Goal: Task Accomplishment & Management: Use online tool/utility

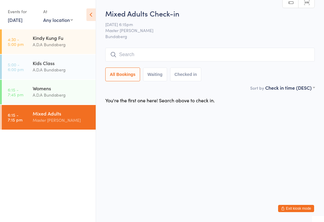
click at [202, 51] on input "search" at bounding box center [209, 55] width 209 height 14
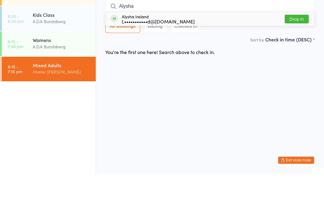
type input "Alysha"
click at [299, 63] on button "Drop in" at bounding box center [297, 67] width 24 height 9
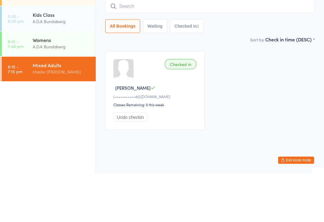
scroll to position [5, 0]
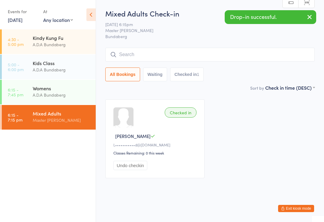
click at [296, 203] on html "You have now entered Kiosk Mode. Members will be able to check themselves in us…" at bounding box center [162, 111] width 324 height 222
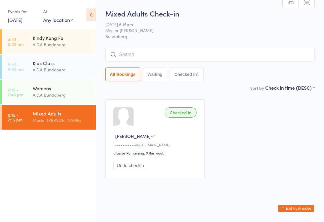
click at [295, 208] on button "Exit kiosk mode" at bounding box center [296, 208] width 36 height 7
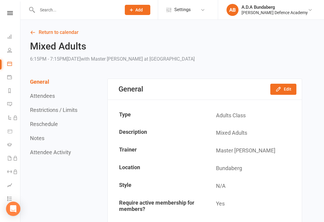
click at [10, 8] on nav "Clubworx Dashboard People Calendar Payments Reports Messages Automations Produc…" at bounding box center [10, 113] width 20 height 222
click at [5, 11] on link at bounding box center [9, 13] width 21 height 4
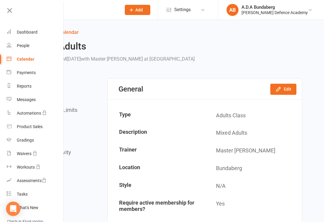
scroll to position [0, 1]
click at [83, 8] on input "text" at bounding box center [76, 10] width 82 height 8
click at [32, 32] on div "Dashboard" at bounding box center [27, 32] width 21 height 5
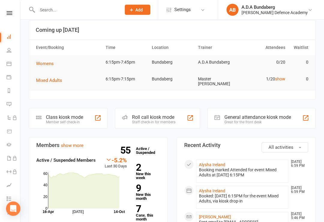
scroll to position [8, 0]
